Goal: Use online tool/utility: Use online tool/utility

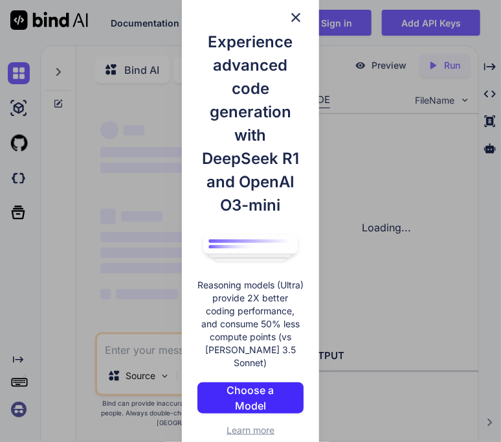
click at [295, 24] on img at bounding box center [296, 18] width 16 height 16
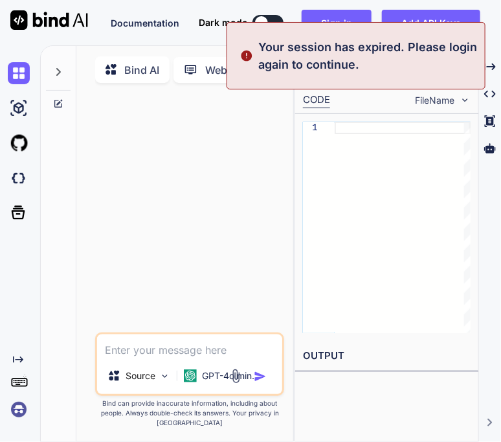
type textarea "x"
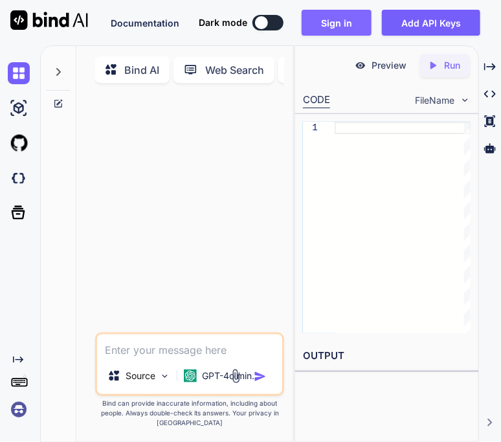
click at [319, 27] on button "Sign in" at bounding box center [337, 23] width 70 height 26
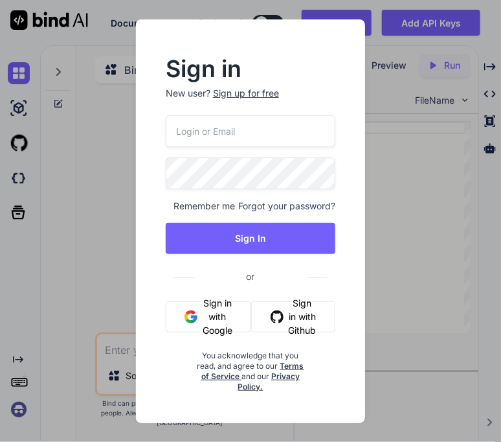
click at [200, 332] on div "Remember me Forgot your password? Sign In or Sign in with Google Sign in with G…" at bounding box center [251, 253] width 170 height 277
click at [207, 307] on button "Sign in with Google" at bounding box center [209, 316] width 86 height 31
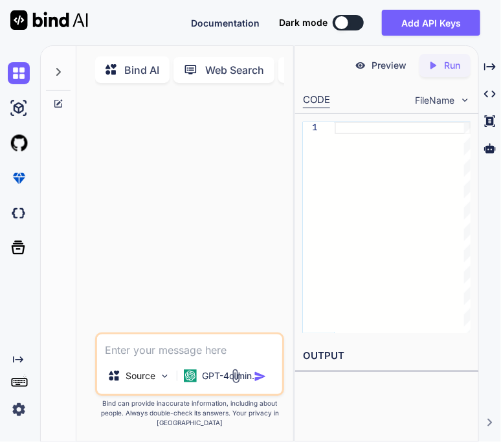
click at [238, 114] on div at bounding box center [191, 212] width 187 height 239
click at [239, 64] on p "Web Search" at bounding box center [234, 70] width 59 height 16
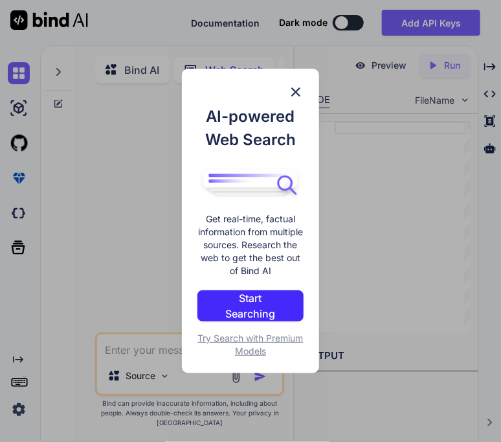
scroll to position [5, 0]
click at [381, 64] on div "AI-powered Web Search Get real-time, factual information from multiple sources.…" at bounding box center [250, 221] width 501 height 442
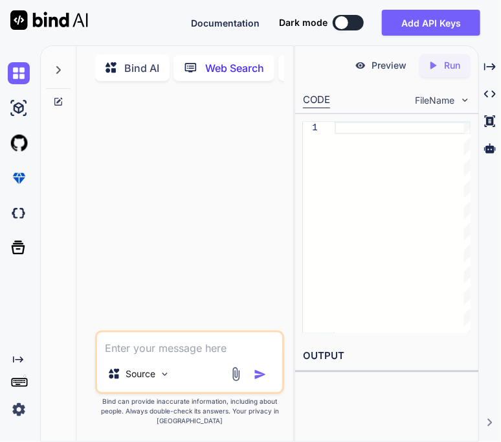
click at [256, 229] on div at bounding box center [191, 210] width 187 height 239
